Goal: Task Accomplishment & Management: Use online tool/utility

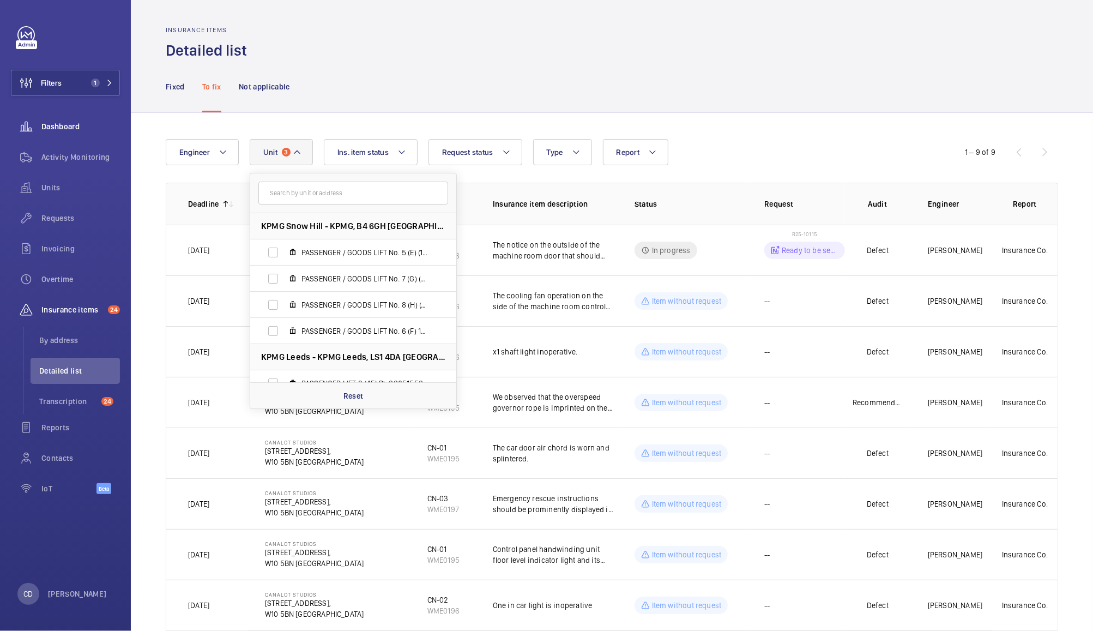
click at [67, 124] on span "Dashboard" at bounding box center [80, 126] width 79 height 11
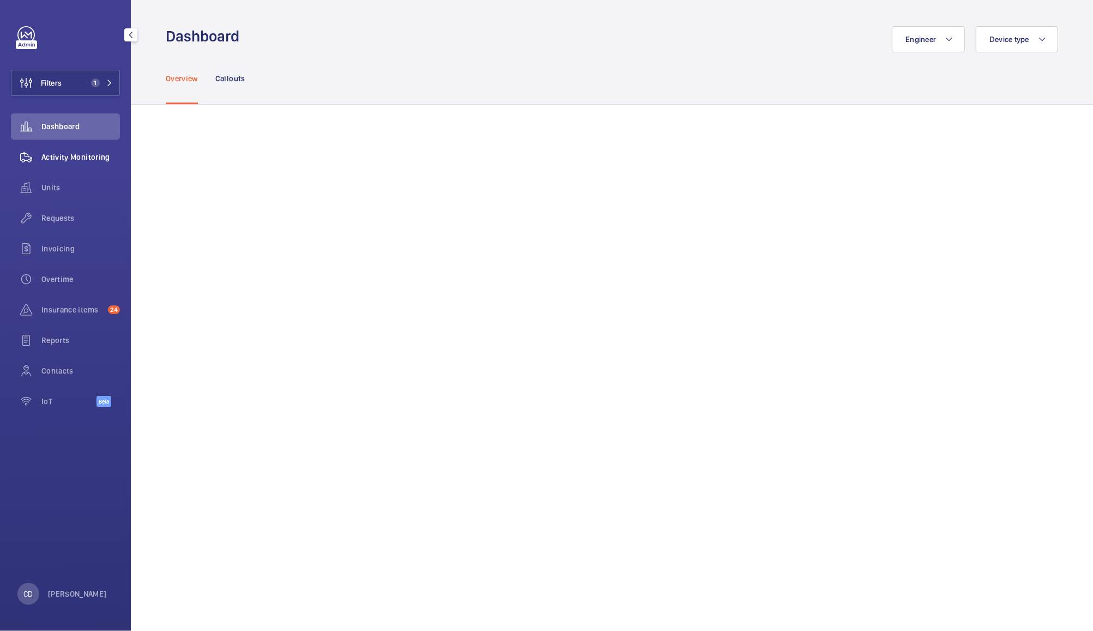
click at [71, 161] on span "Activity Monitoring" at bounding box center [80, 157] width 79 height 11
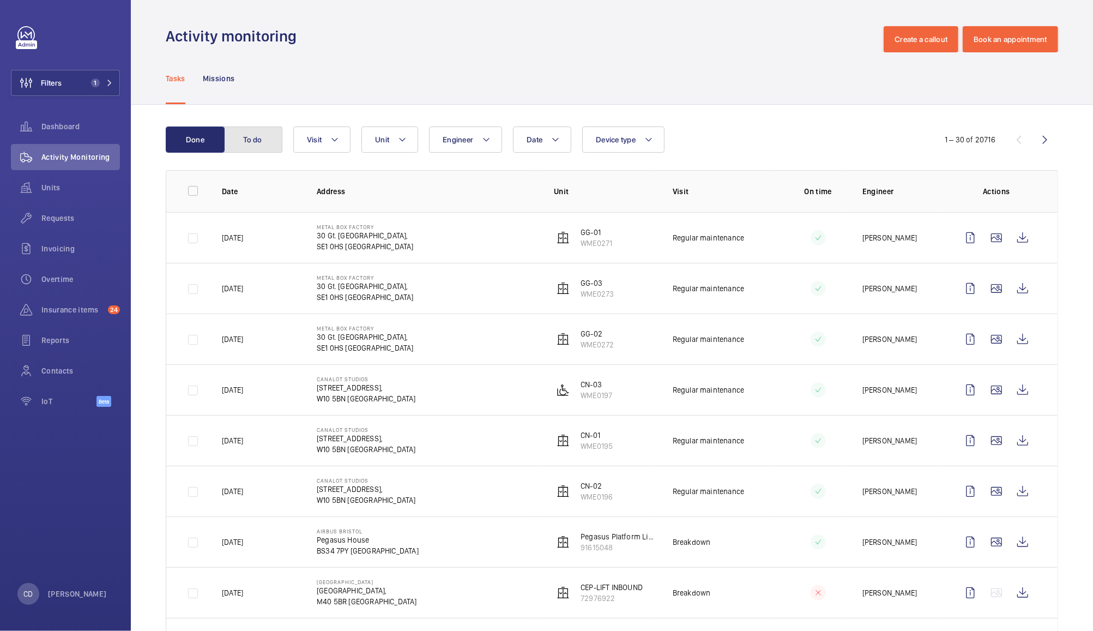
click at [258, 140] on button "To do" at bounding box center [253, 140] width 59 height 26
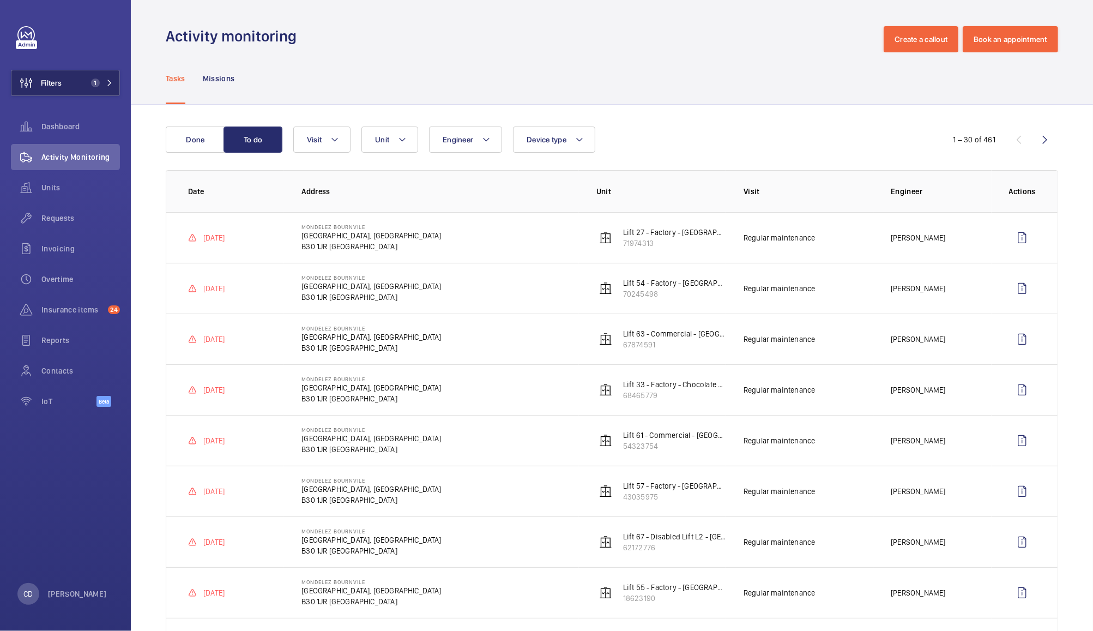
click at [68, 75] on button "Filters 1" at bounding box center [65, 83] width 109 height 26
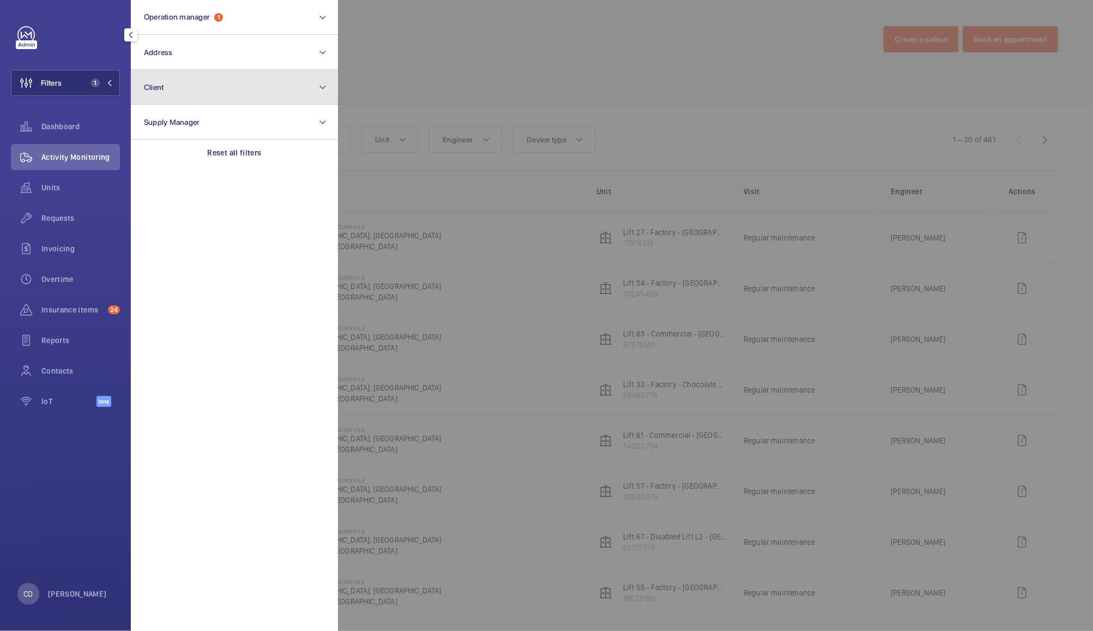
click at [221, 91] on button "Client" at bounding box center [234, 87] width 207 height 35
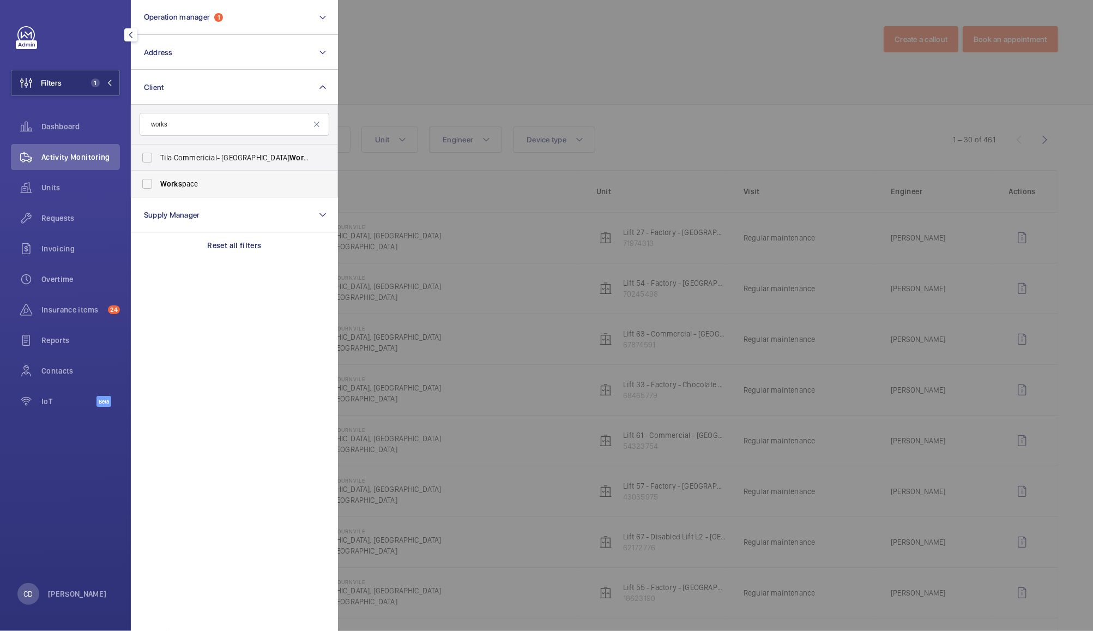
type input "works"
click at [186, 184] on span "Works pace" at bounding box center [235, 183] width 150 height 11
click at [158, 184] on input "Works pace" at bounding box center [147, 184] width 22 height 22
checkbox input "true"
click at [510, 48] on div at bounding box center [884, 315] width 1093 height 631
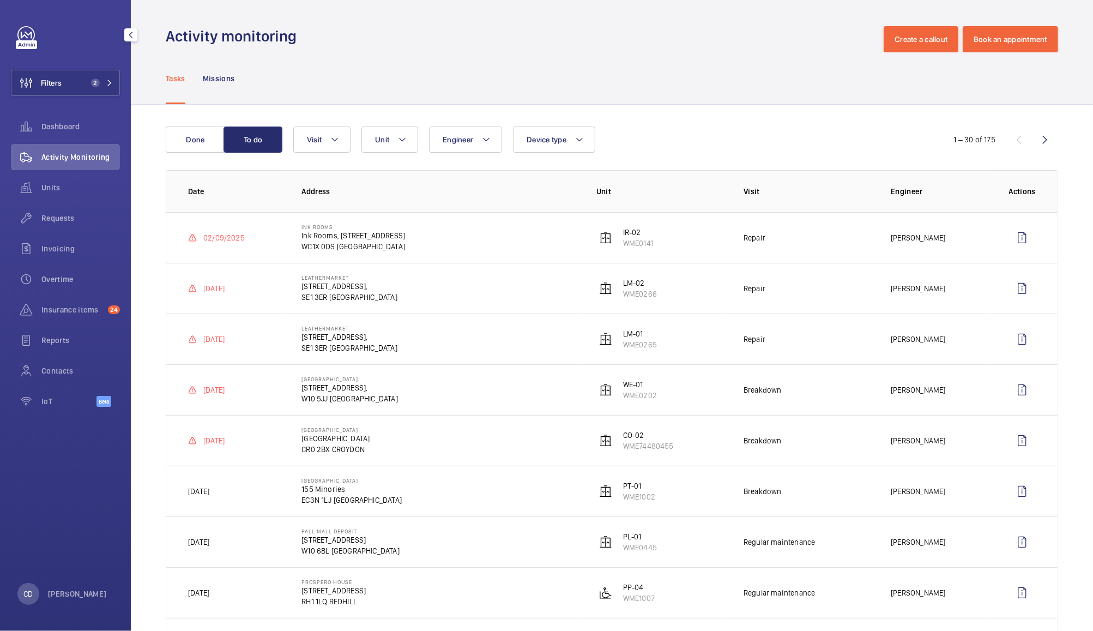
click at [918, 438] on p "Lewis Hughes" at bounding box center [918, 440] width 55 height 11
click at [88, 79] on span "2" at bounding box center [93, 83] width 13 height 9
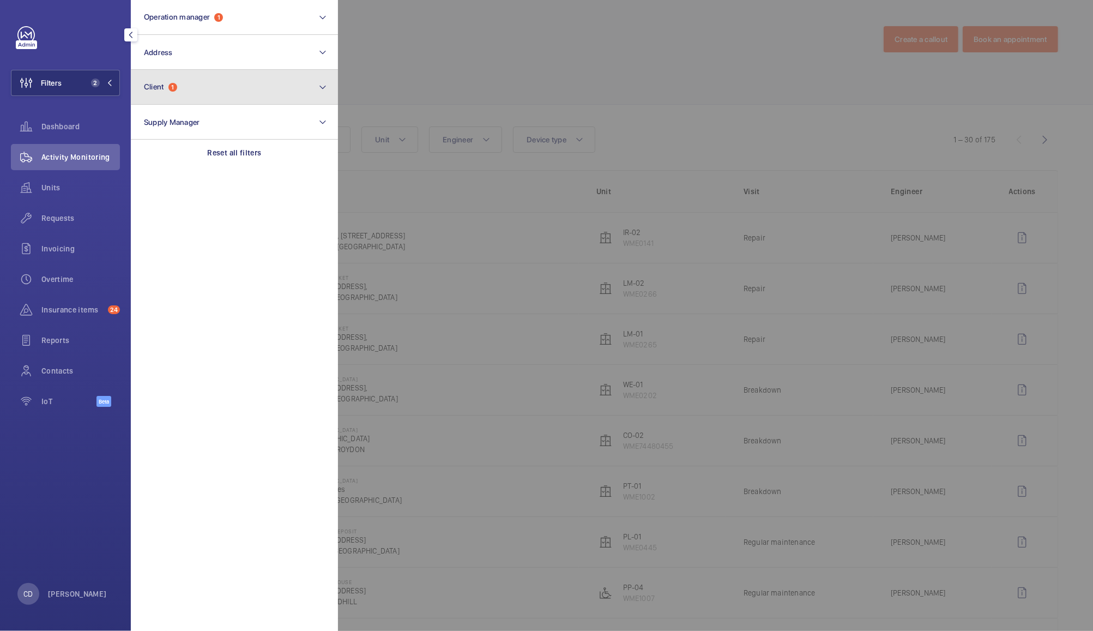
click at [262, 81] on button "Client 1" at bounding box center [234, 87] width 207 height 35
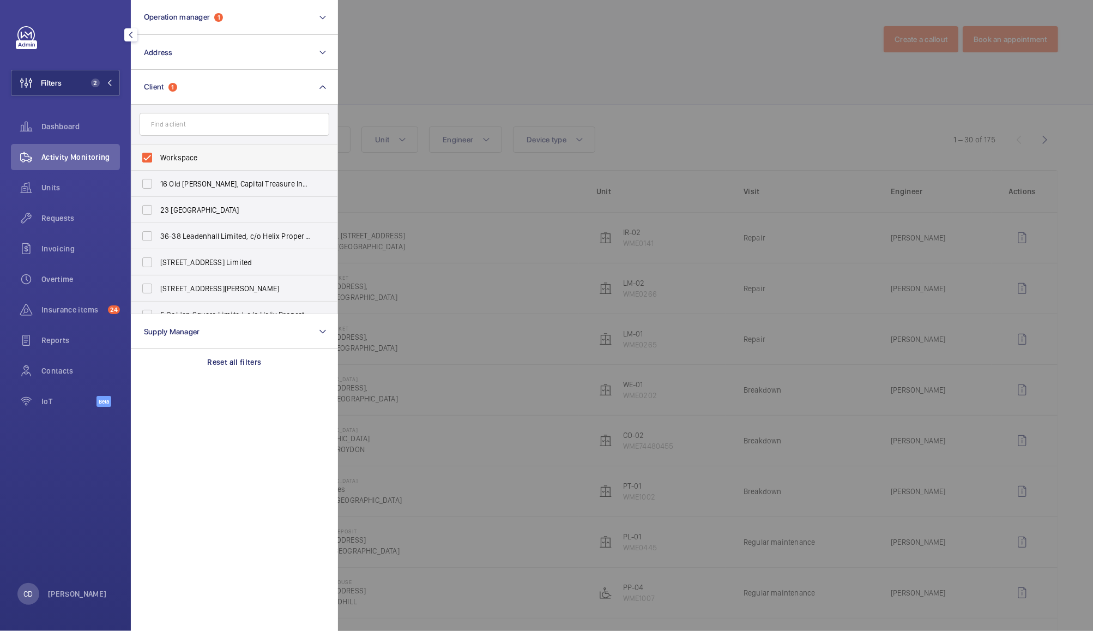
click at [186, 148] on label "Workspace" at bounding box center [226, 157] width 190 height 26
click at [158, 148] on input "Workspace" at bounding box center [147, 158] width 22 height 22
checkbox input "false"
click at [409, 39] on div at bounding box center [884, 315] width 1093 height 631
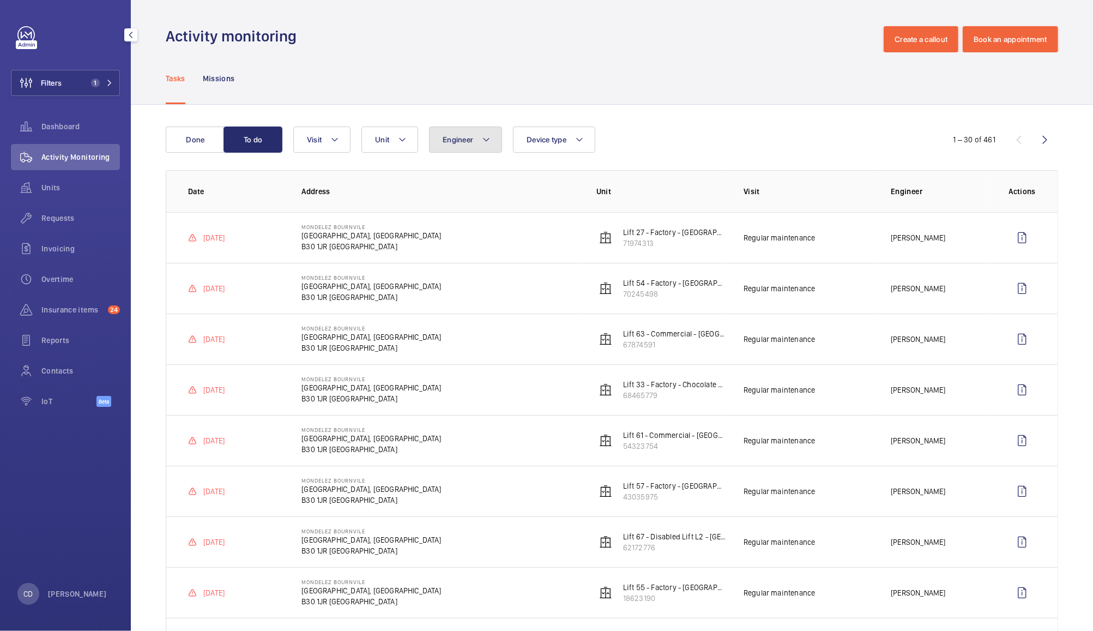
click at [474, 130] on button "Engineer" at bounding box center [465, 140] width 73 height 26
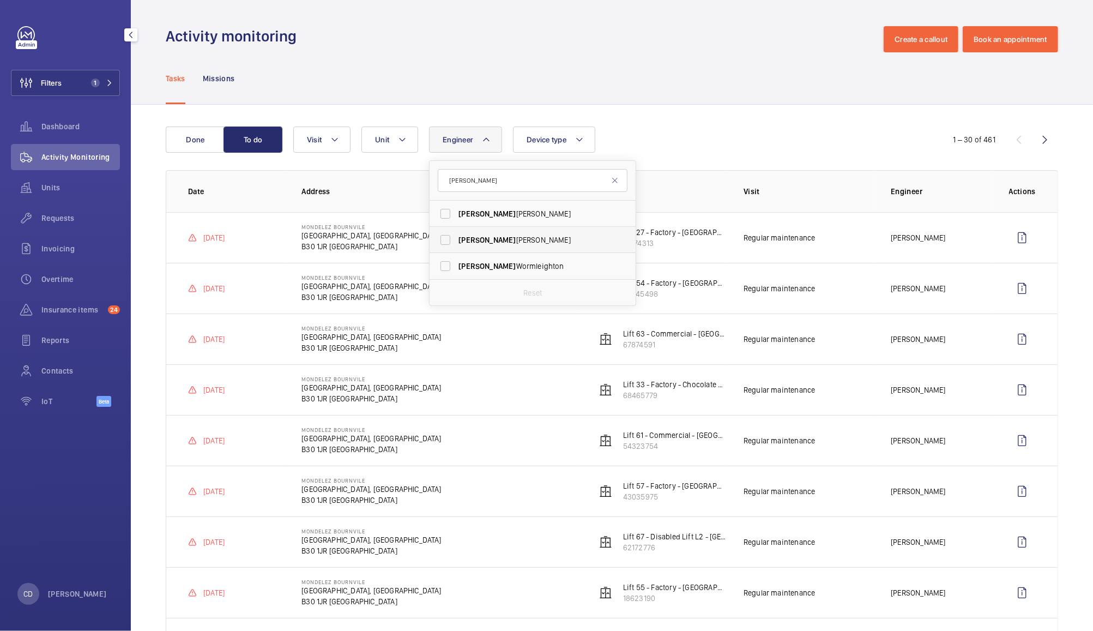
type input "lewis"
click at [490, 242] on span "Lewis Hughes" at bounding box center [534, 239] width 150 height 11
click at [456, 242] on input "Lewis Hughes" at bounding box center [446, 240] width 22 height 22
checkbox input "true"
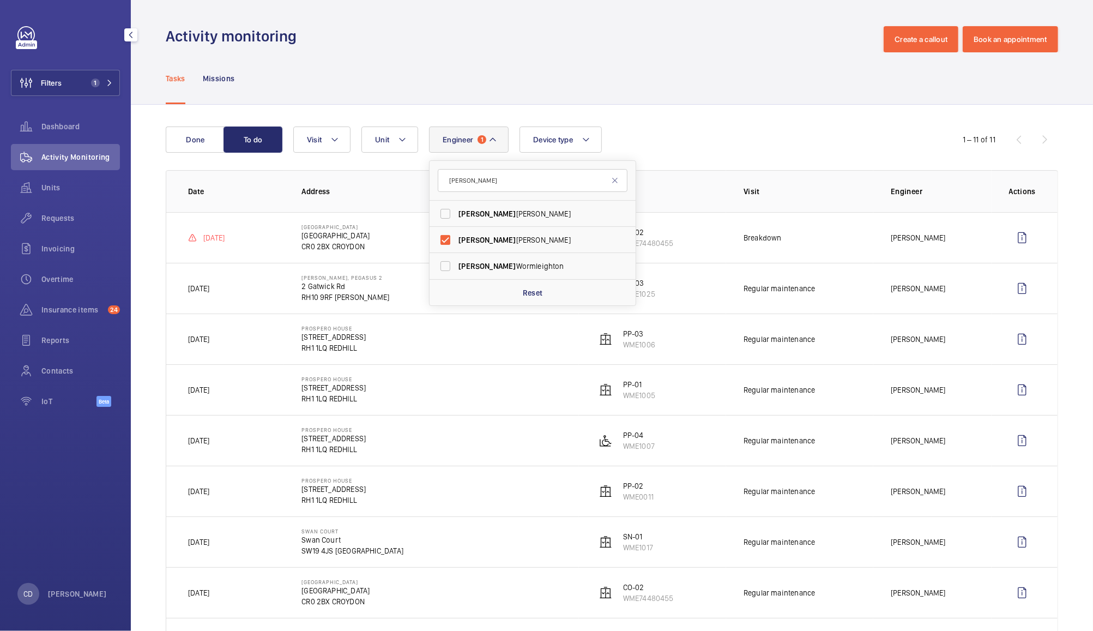
click at [577, 55] on div "Tasks Missions" at bounding box center [612, 78] width 893 height 52
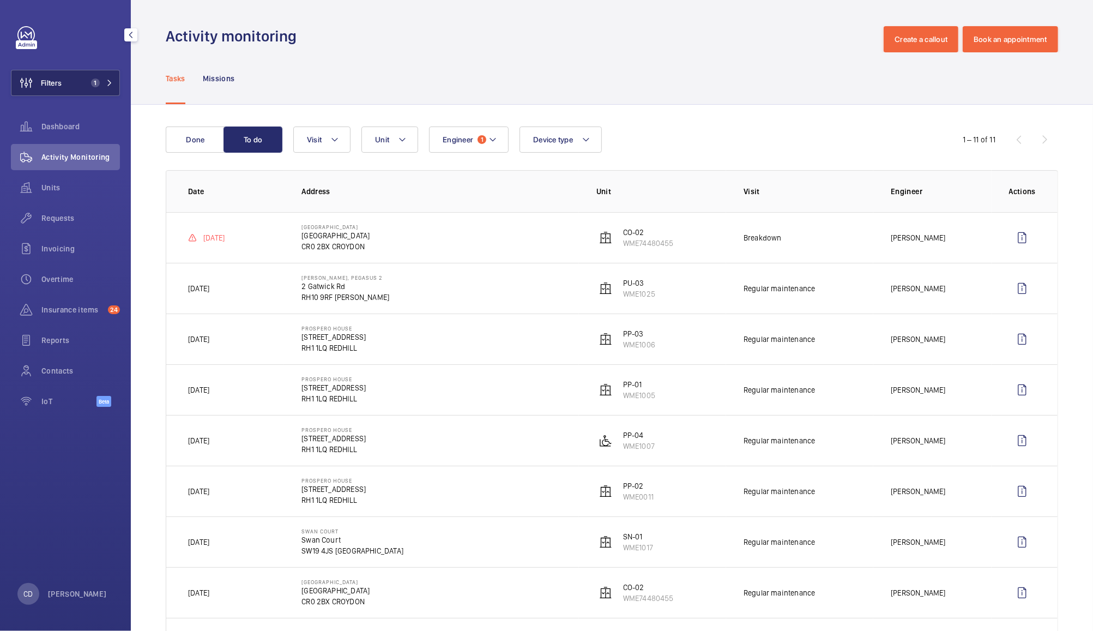
click at [77, 85] on button "Filters 1" at bounding box center [65, 83] width 109 height 26
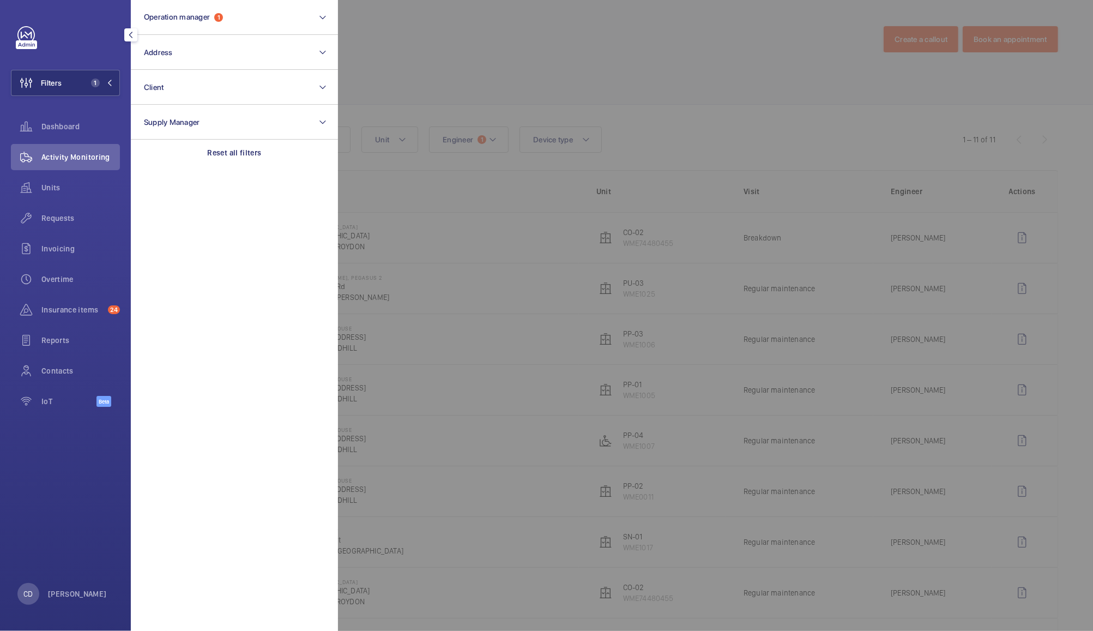
click at [473, 25] on div at bounding box center [884, 315] width 1093 height 631
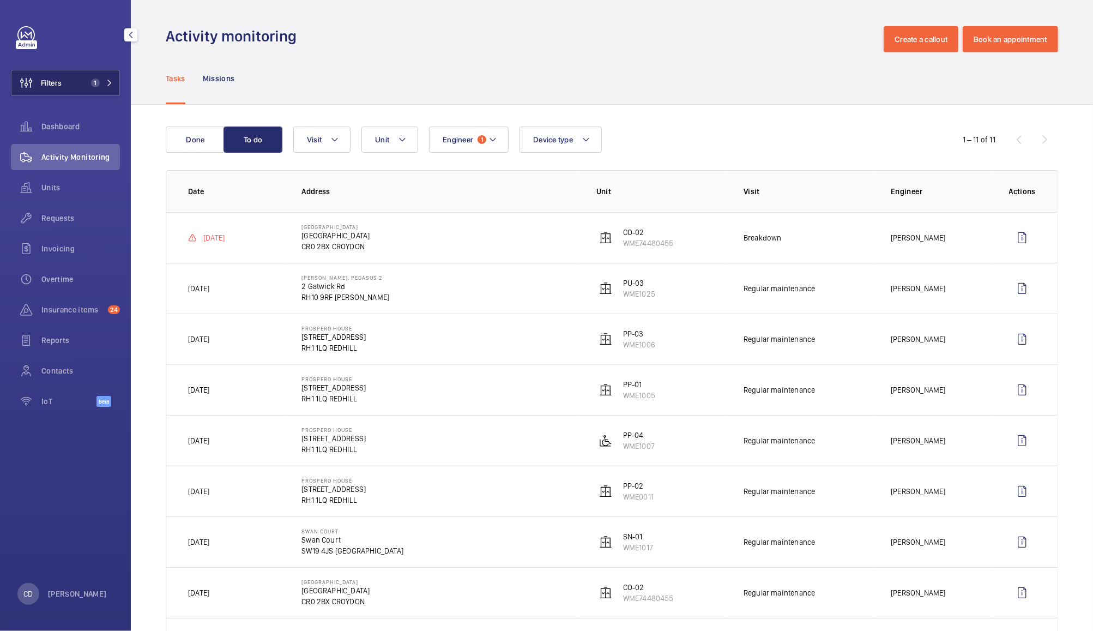
click at [87, 85] on span "1" at bounding box center [93, 83] width 13 height 9
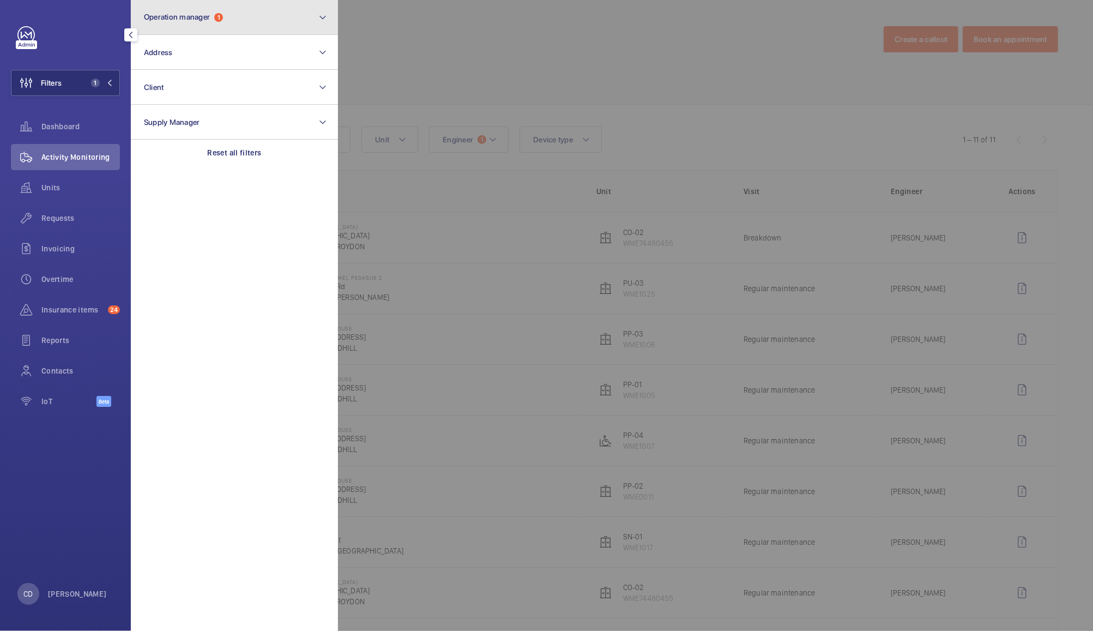
click at [298, 19] on button "Operation manager 1" at bounding box center [234, 17] width 207 height 35
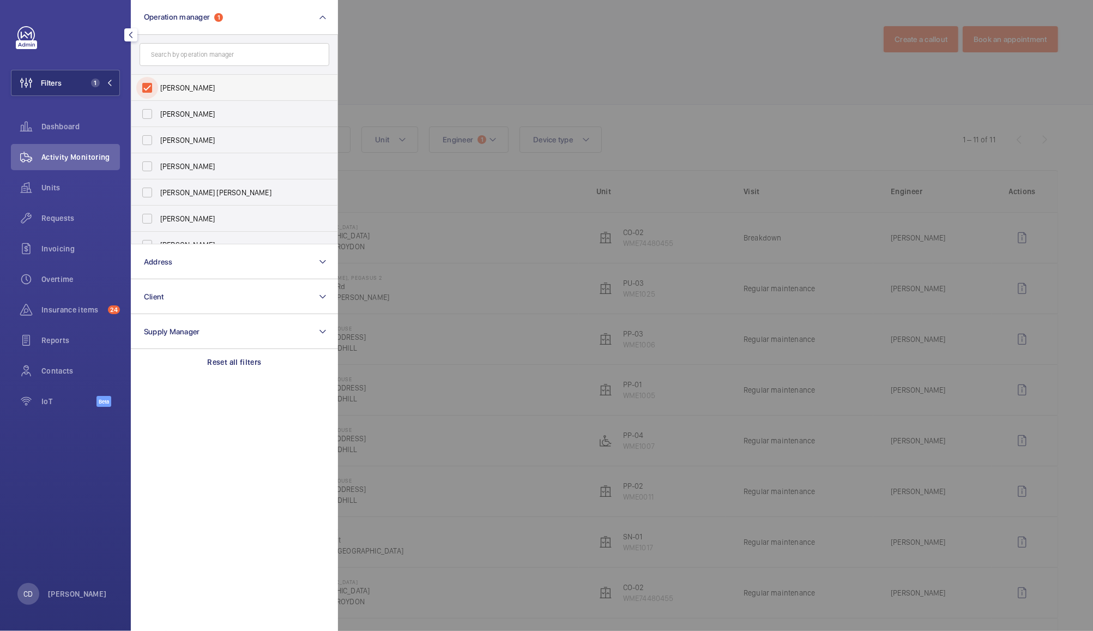
click at [157, 84] on input "[PERSON_NAME]" at bounding box center [147, 88] width 22 height 22
checkbox input "false"
click at [424, 49] on div at bounding box center [884, 315] width 1093 height 631
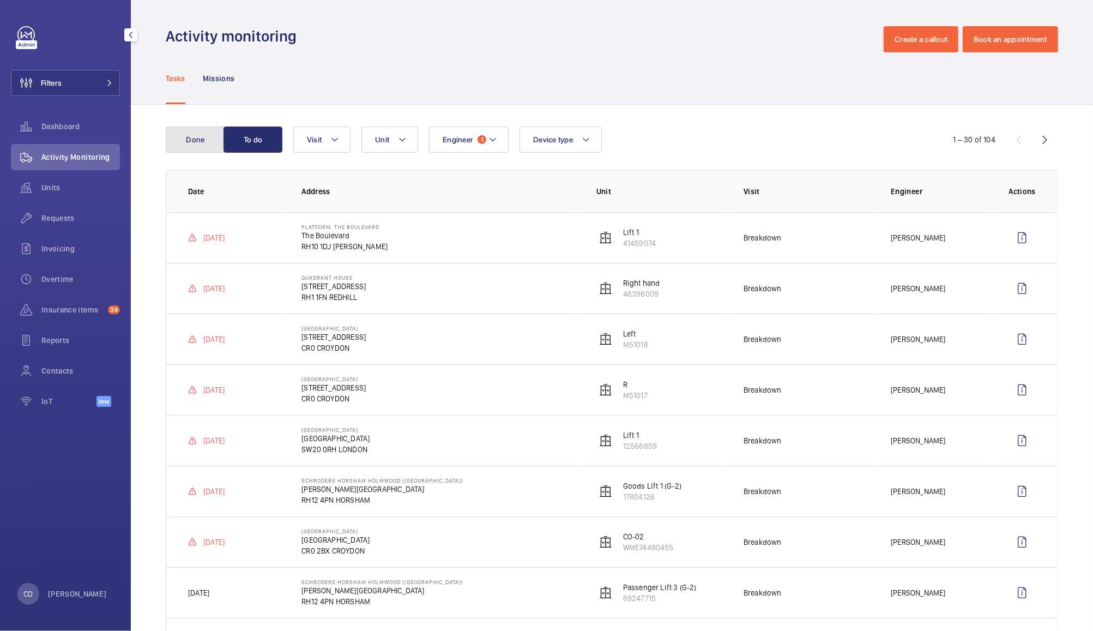
click at [191, 136] on button "Done" at bounding box center [195, 140] width 59 height 26
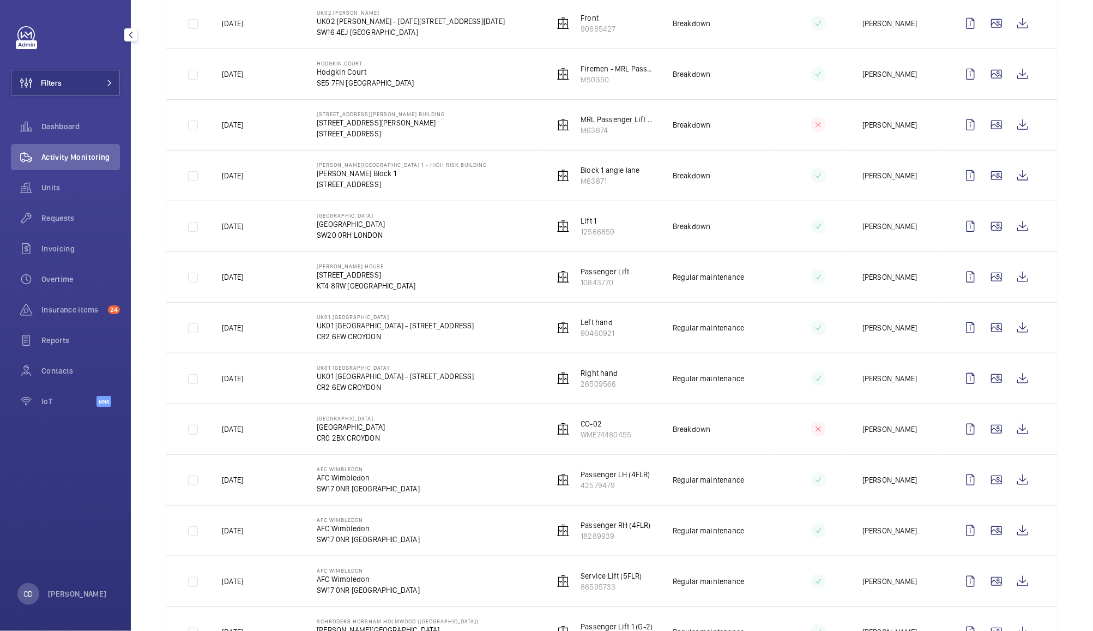
scroll to position [480, 0]
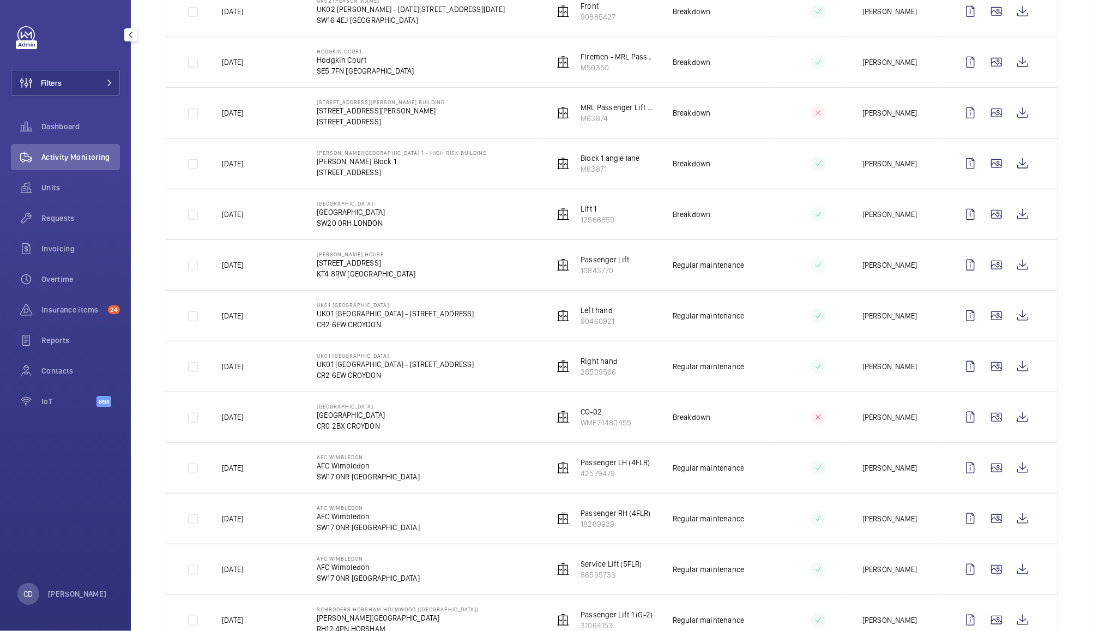
click at [747, 375] on td "Regular maintenance" at bounding box center [714, 366] width 119 height 51
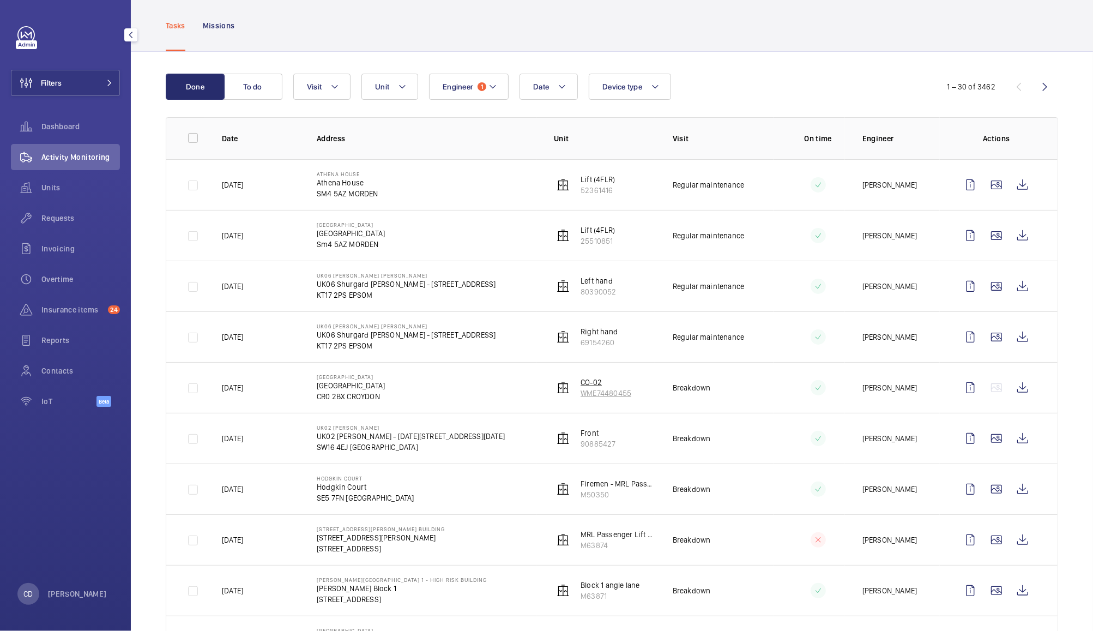
scroll to position [51, 0]
click at [262, 92] on button "To do" at bounding box center [253, 89] width 59 height 26
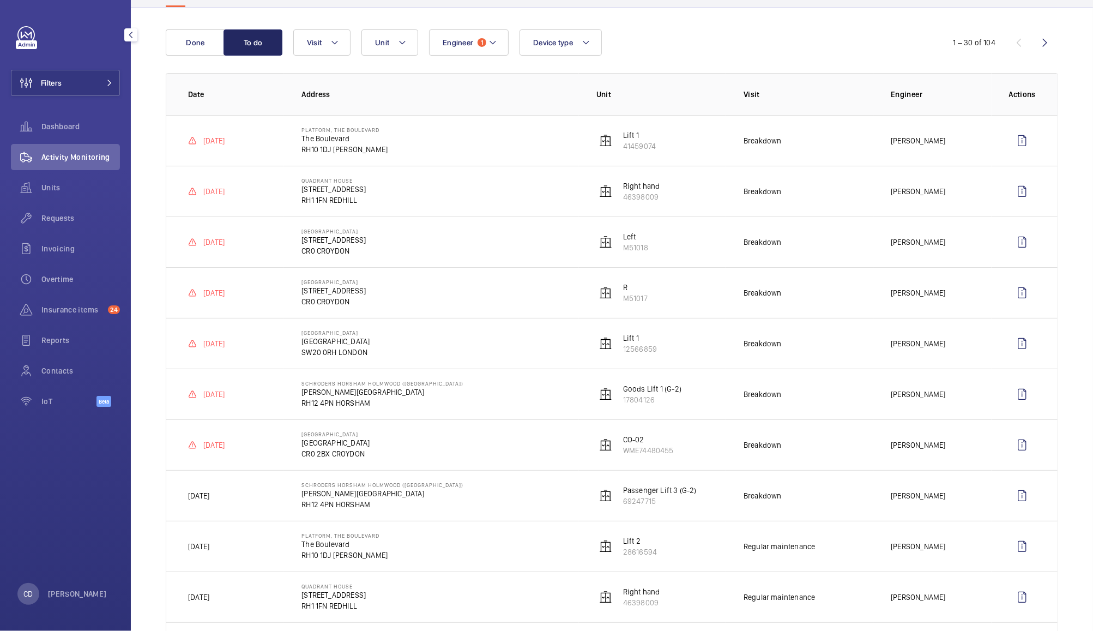
scroll to position [77, 0]
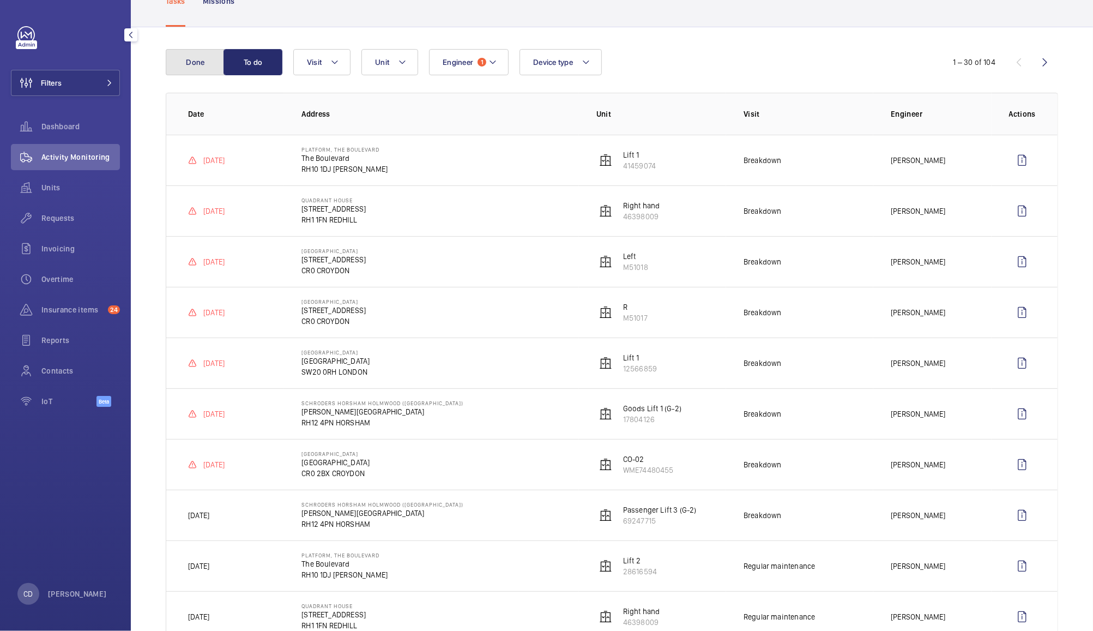
click at [198, 61] on button "Done" at bounding box center [195, 62] width 59 height 26
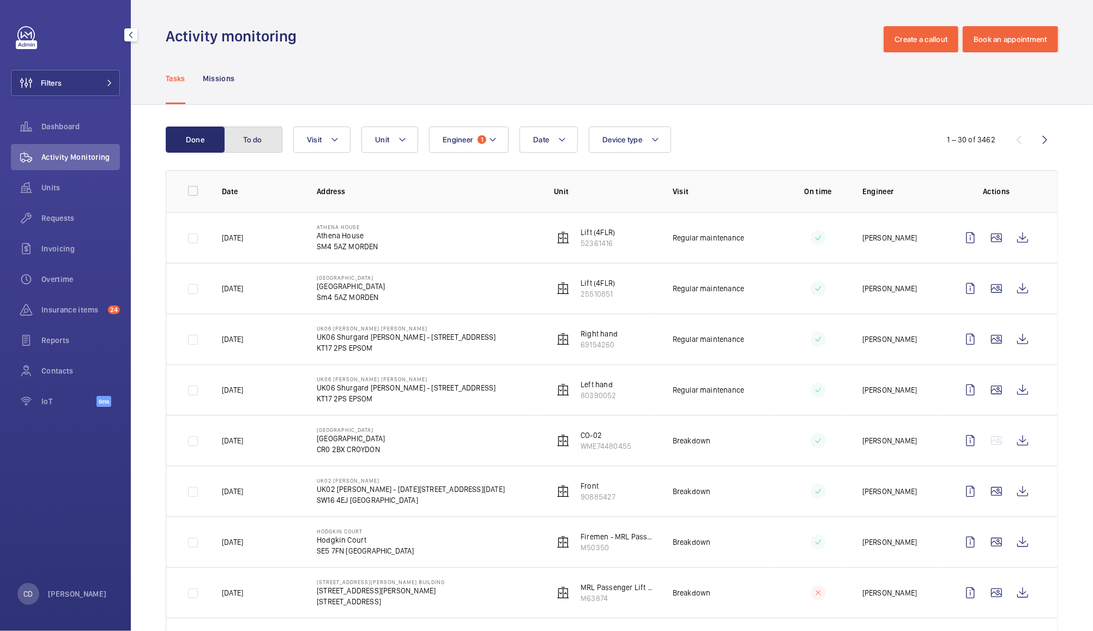
click at [249, 135] on button "To do" at bounding box center [253, 140] width 59 height 26
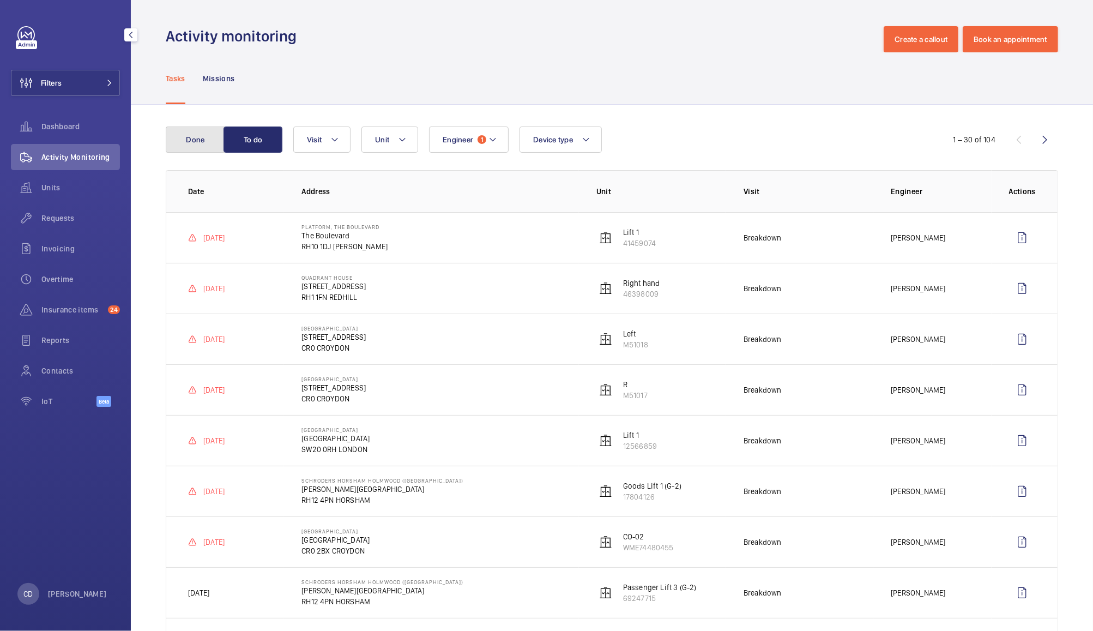
click at [202, 132] on button "Done" at bounding box center [195, 140] width 59 height 26
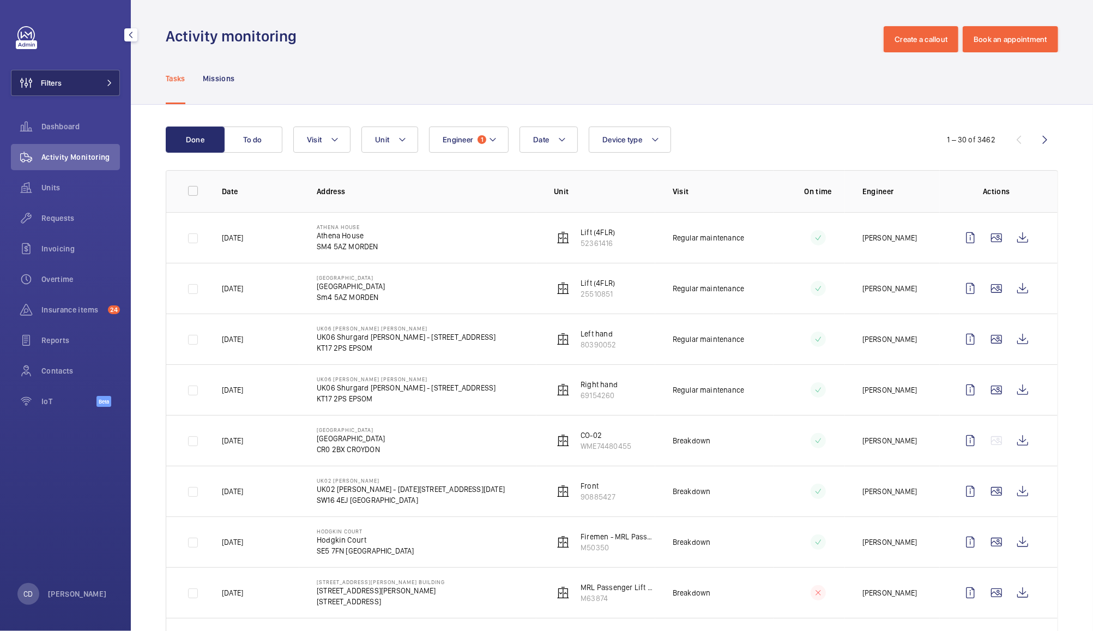
click at [109, 82] on mat-icon at bounding box center [109, 83] width 7 height 7
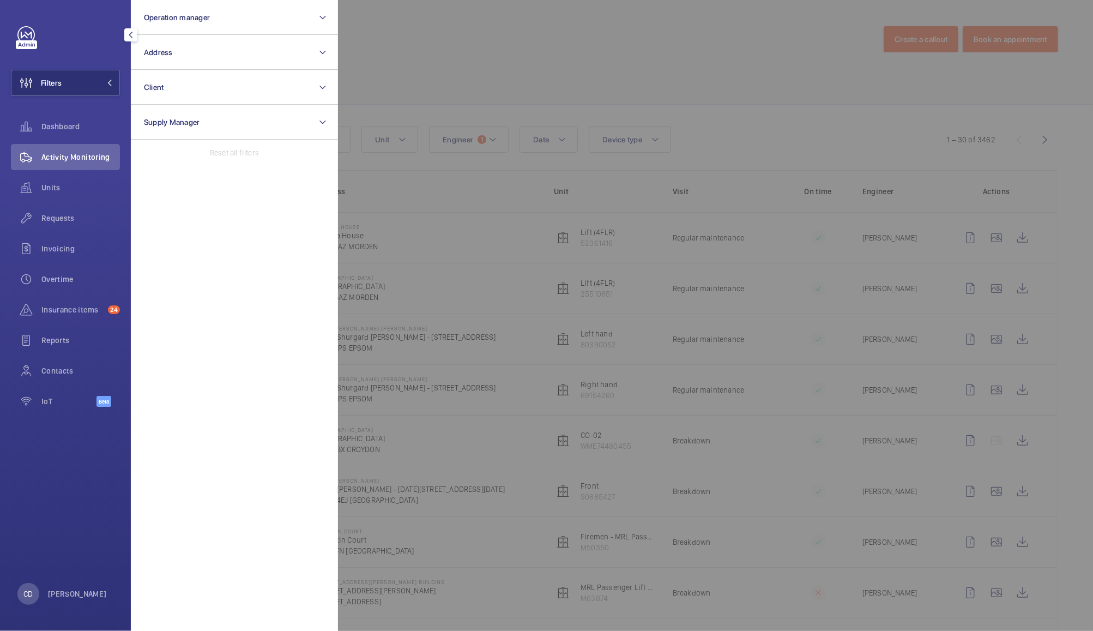
click at [454, 50] on div at bounding box center [884, 315] width 1093 height 631
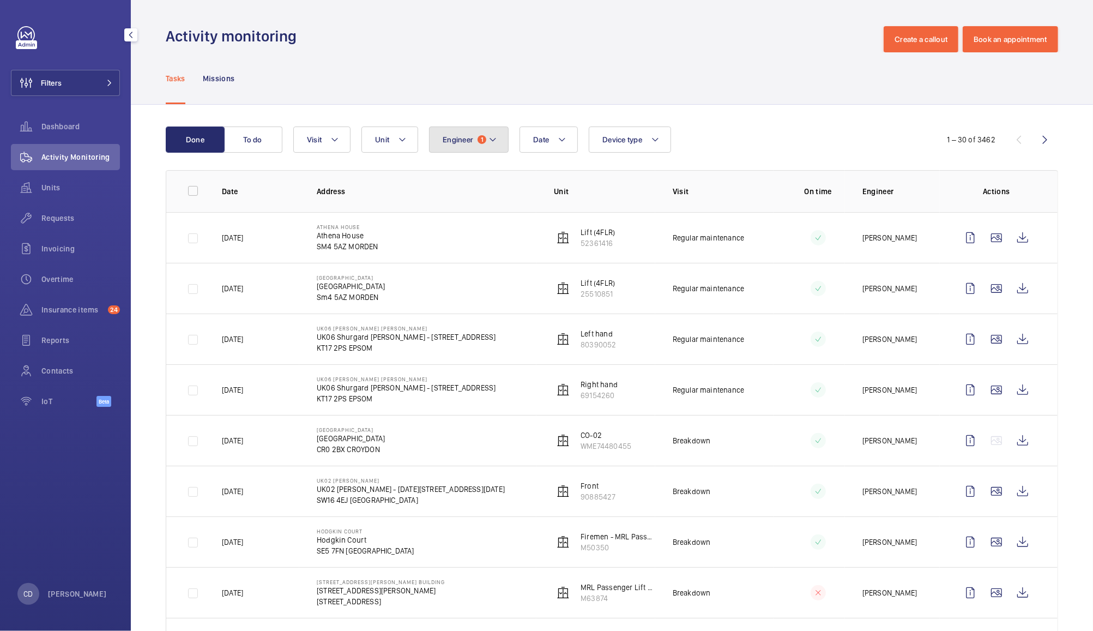
click at [472, 140] on span "Engineer" at bounding box center [458, 139] width 31 height 9
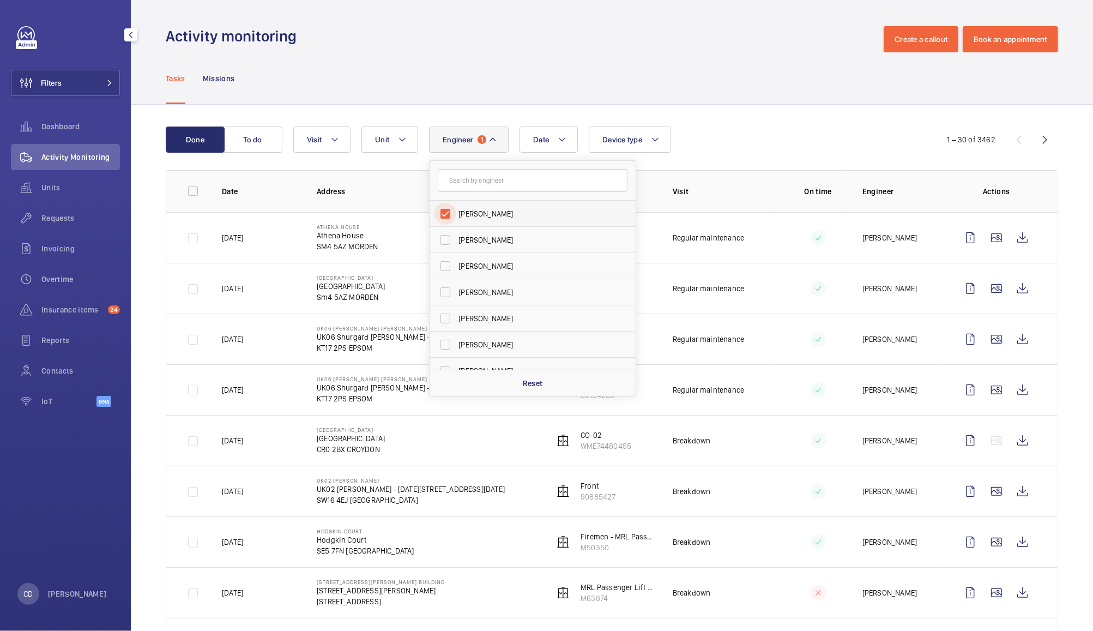
click at [445, 213] on input "Lewis Hughes" at bounding box center [446, 214] width 22 height 22
checkbox input "false"
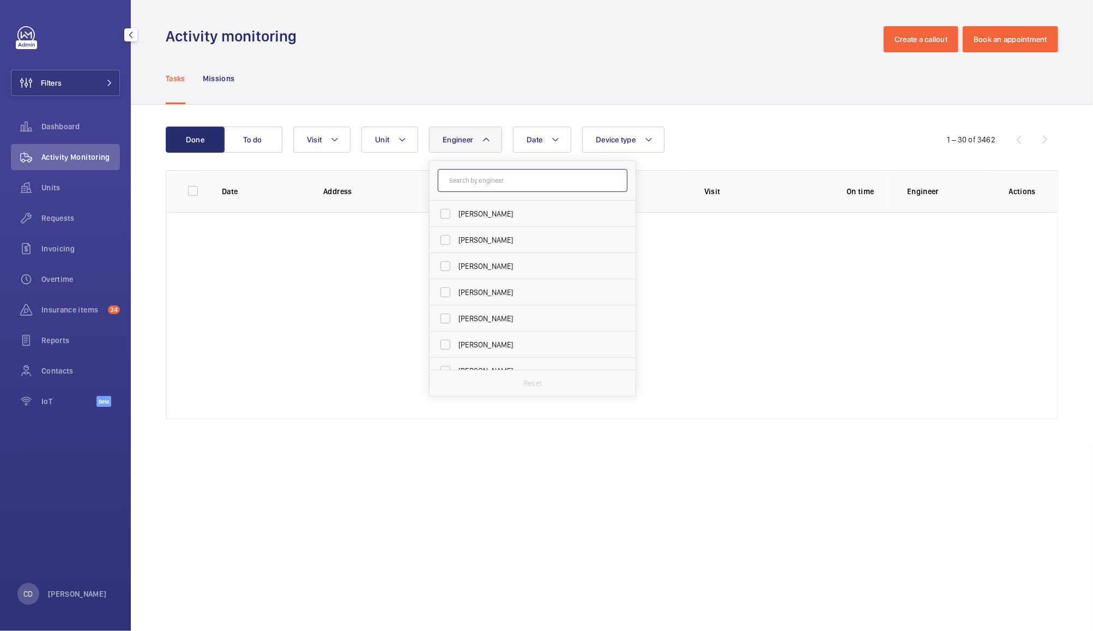
click at [525, 182] on input "text" at bounding box center [533, 180] width 190 height 23
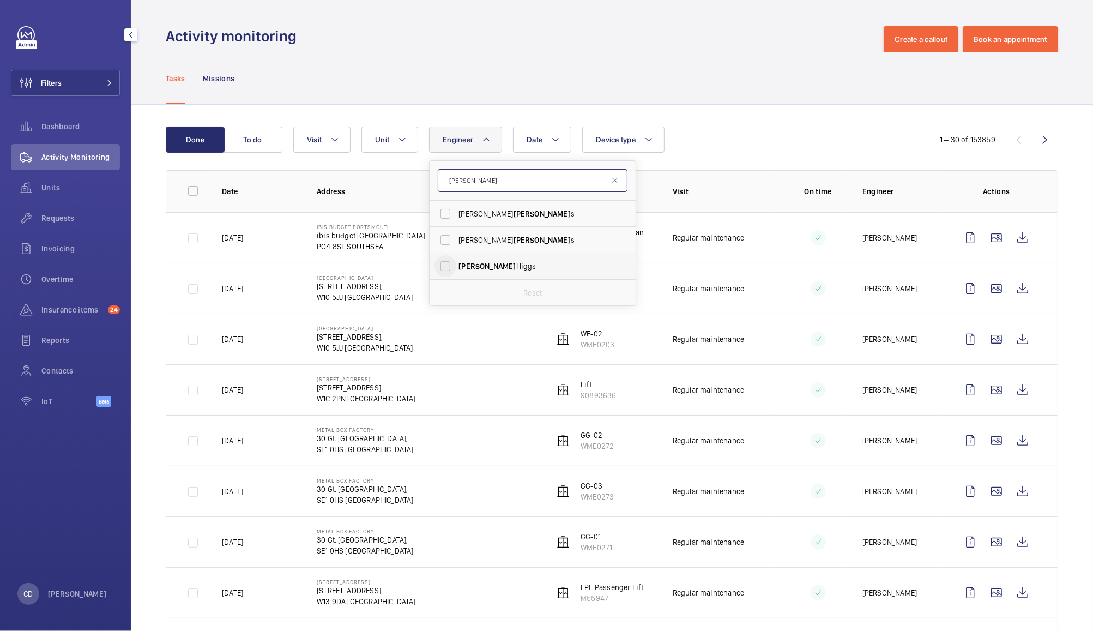
type input "liam"
click at [453, 268] on input "Liam Higgs" at bounding box center [446, 266] width 22 height 22
checkbox input "true"
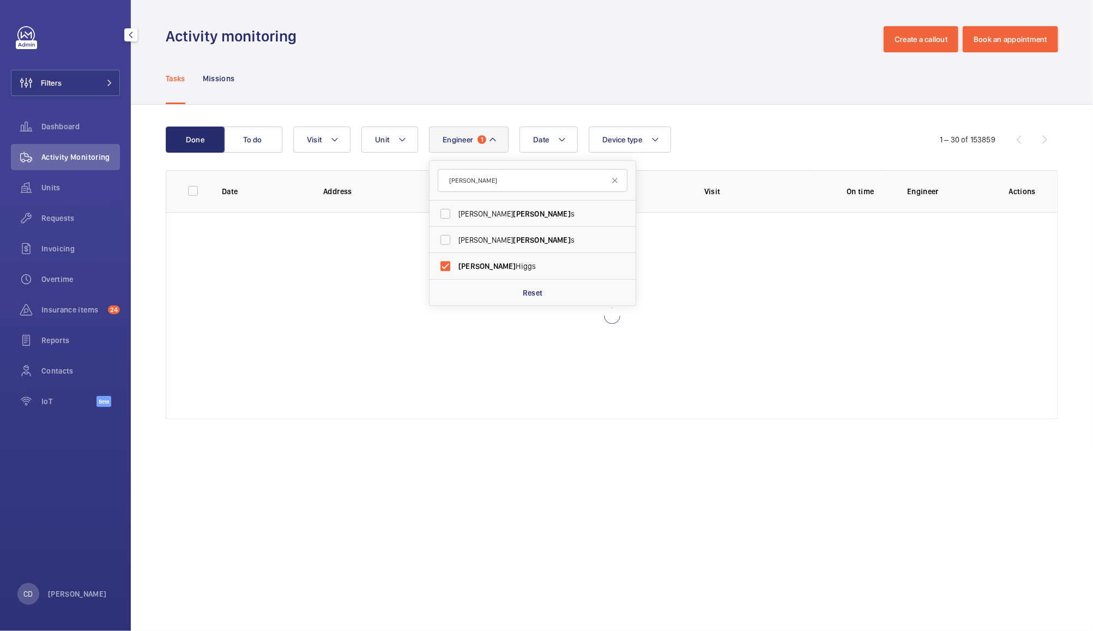
click at [714, 87] on div "Tasks Missions" at bounding box center [612, 78] width 893 height 52
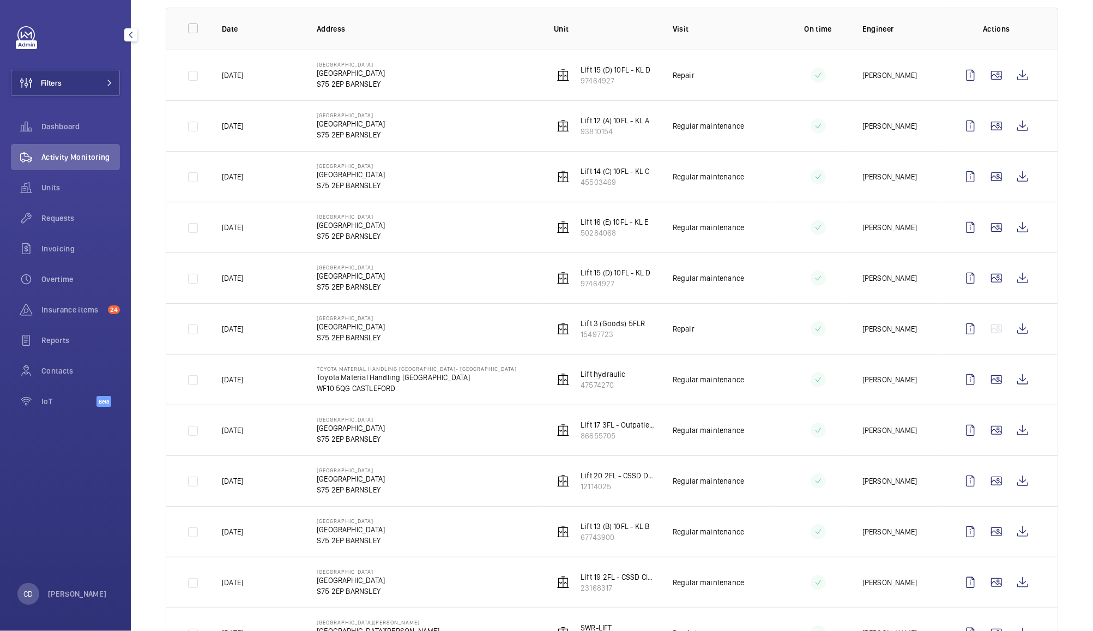
scroll to position [167, 0]
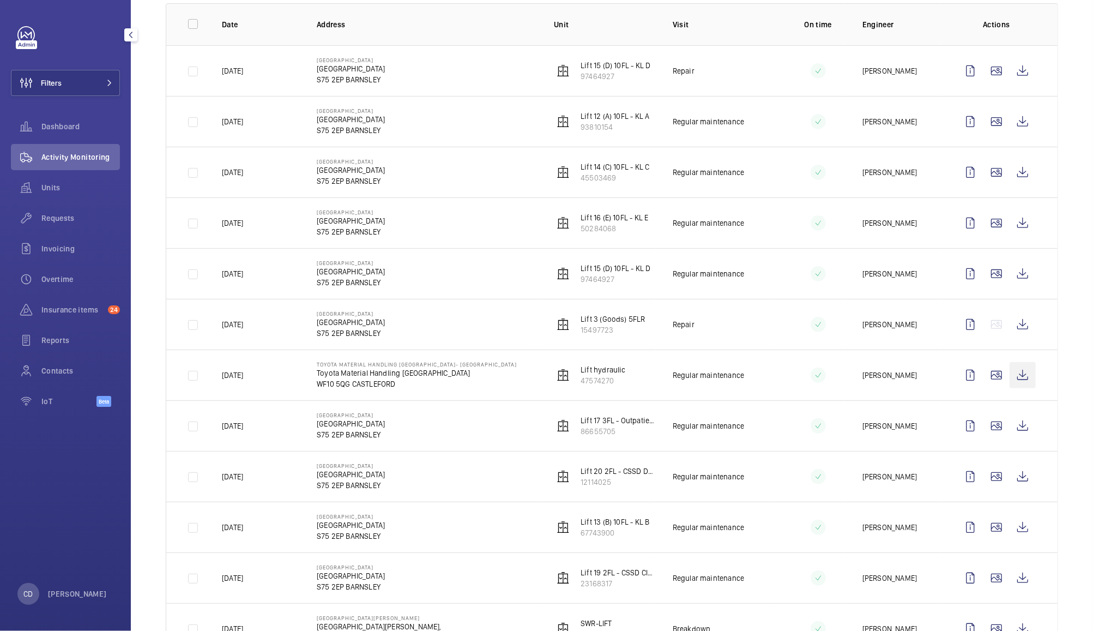
click at [1011, 376] on wm-front-icon-button at bounding box center [1023, 375] width 26 height 26
